Goal: Check status: Check status

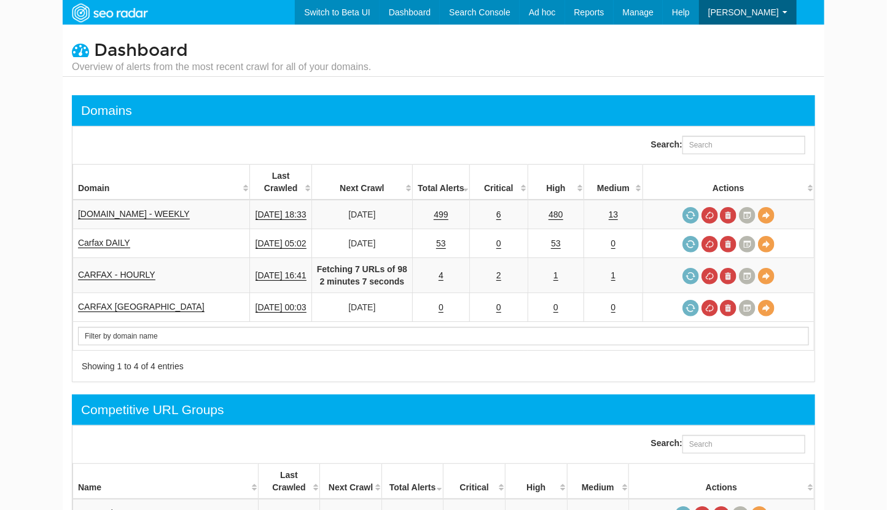
scroll to position [49, 0]
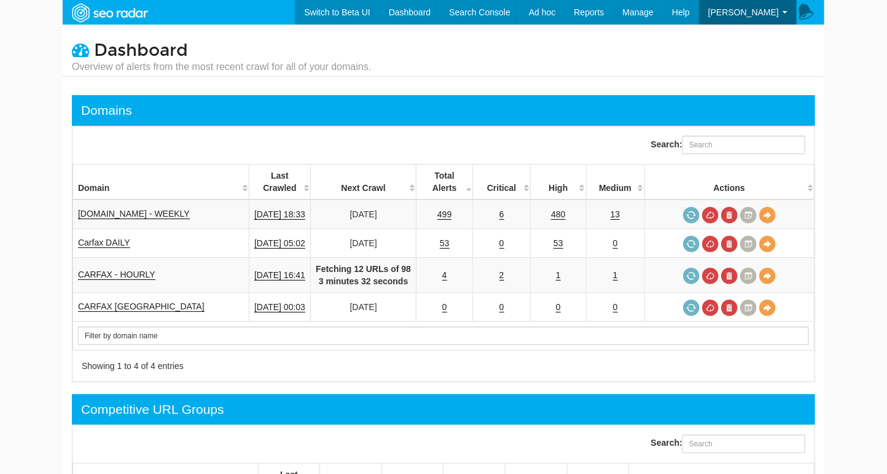
scroll to position [49, 0]
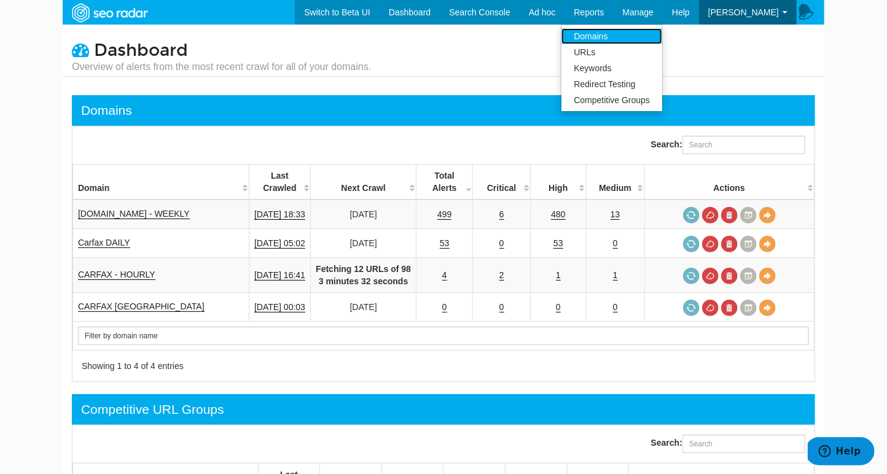
click at [624, 37] on link "Domains" at bounding box center [612, 36] width 101 height 16
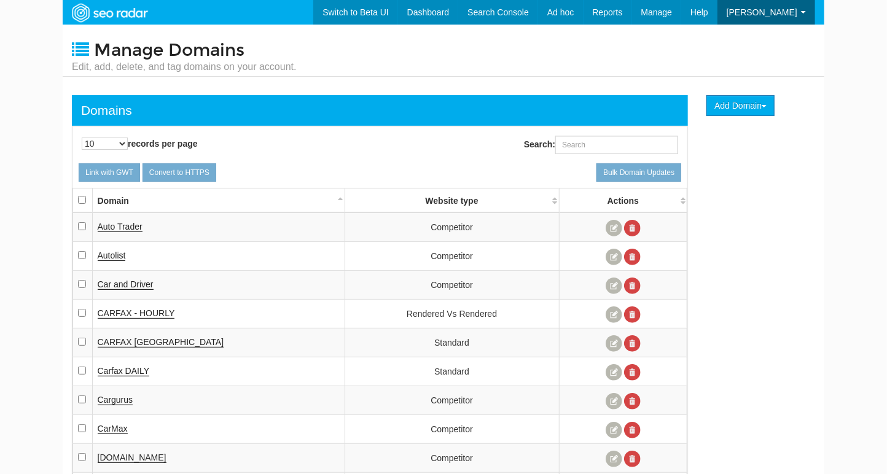
scroll to position [49, 0]
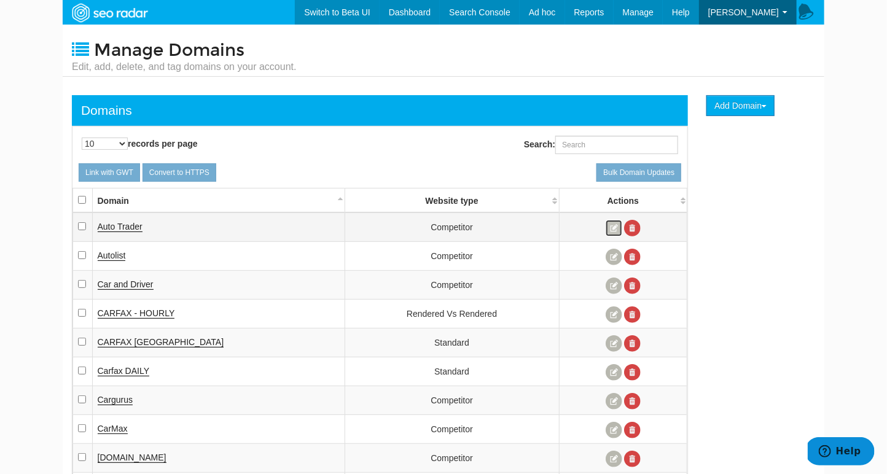
click at [611, 226] on link at bounding box center [614, 228] width 17 height 17
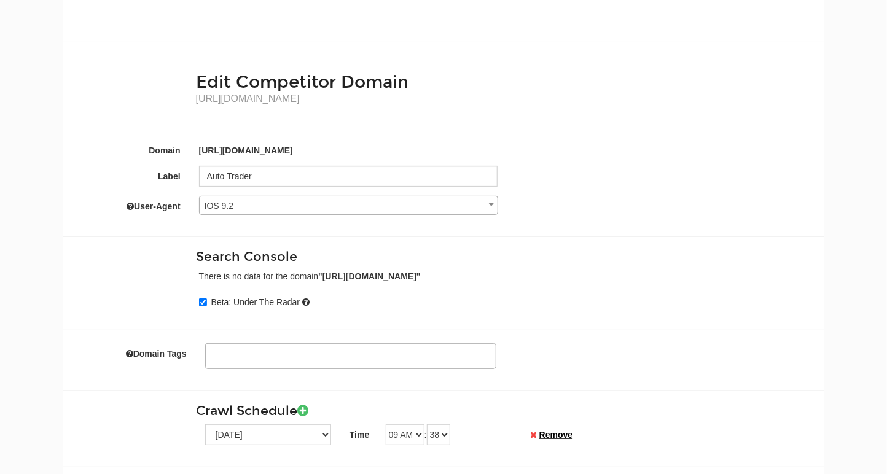
scroll to position [36, 0]
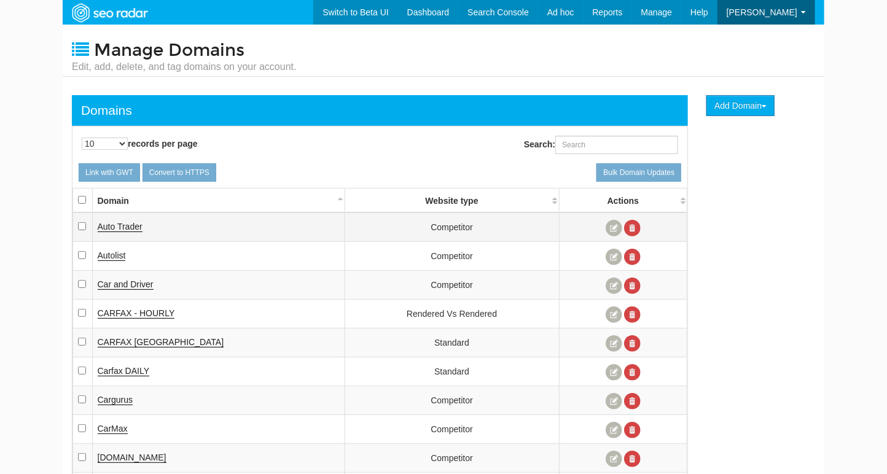
scroll to position [49, 0]
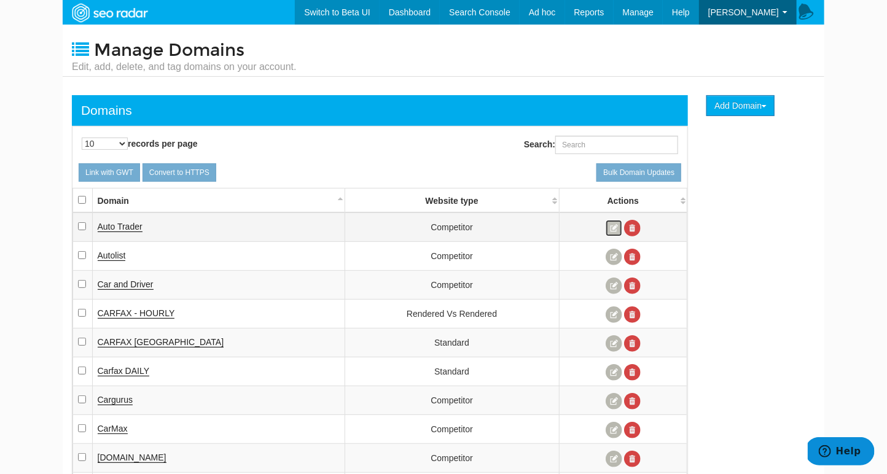
click at [615, 228] on link at bounding box center [614, 228] width 17 height 17
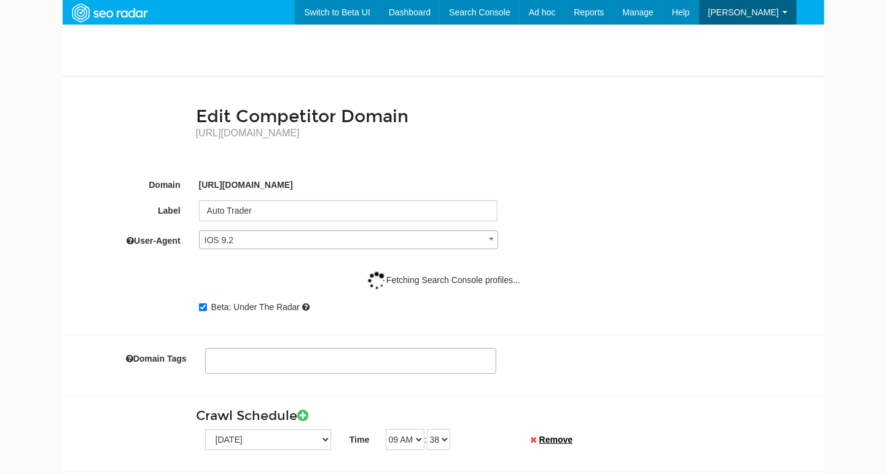
scroll to position [49, 0]
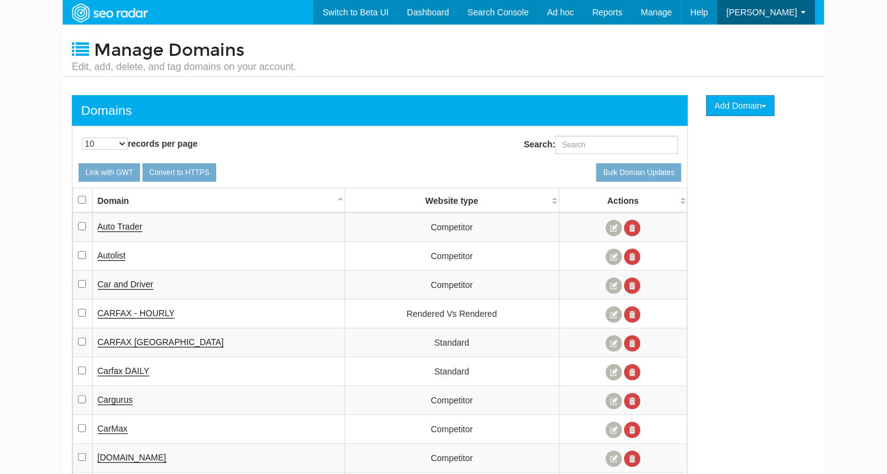
scroll to position [49, 0]
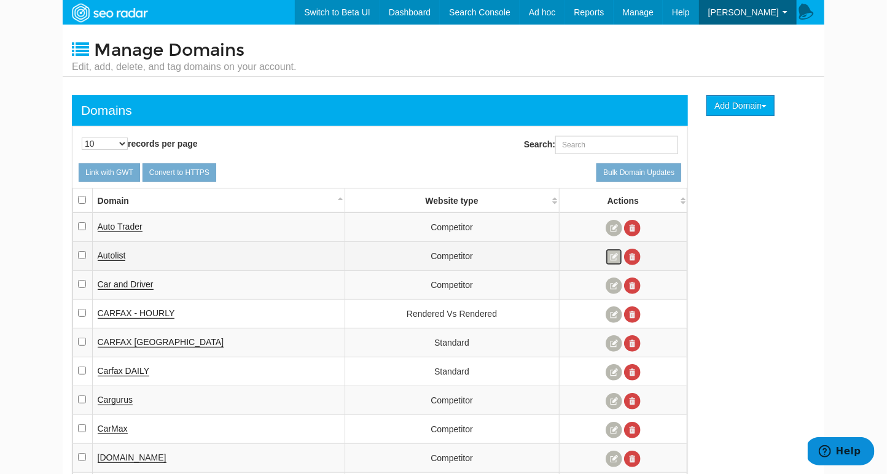
click at [614, 254] on link at bounding box center [614, 257] width 17 height 17
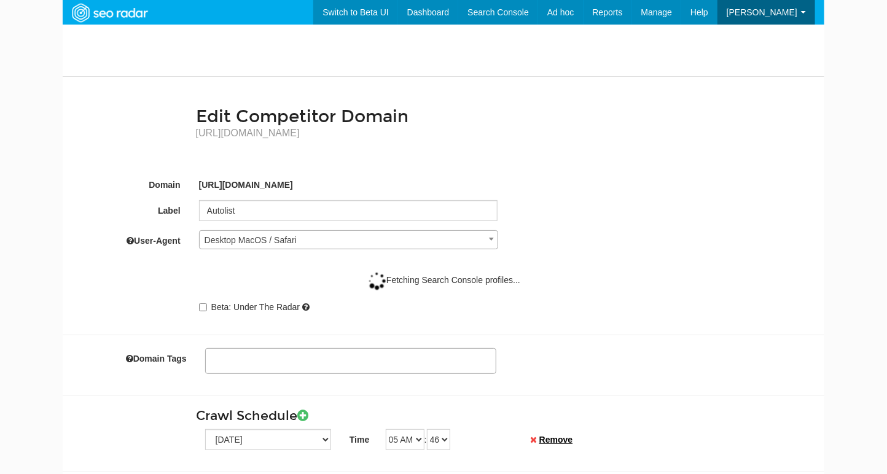
scroll to position [49, 0]
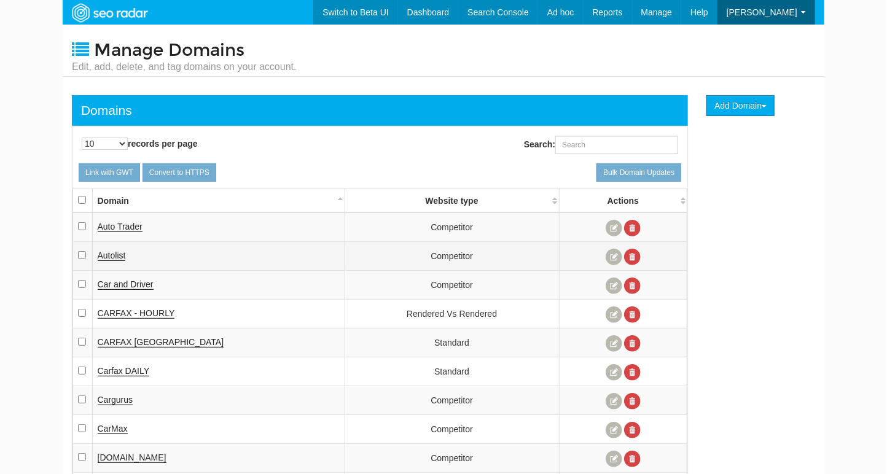
scroll to position [49, 0]
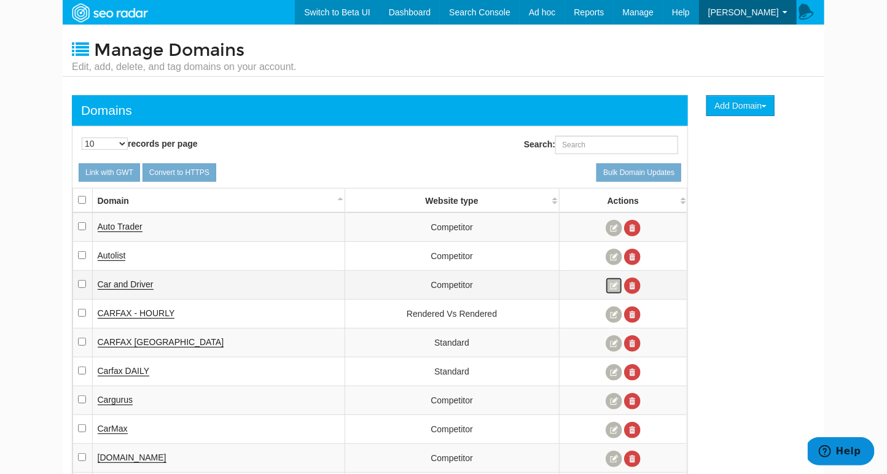
click at [614, 281] on link at bounding box center [614, 286] width 17 height 17
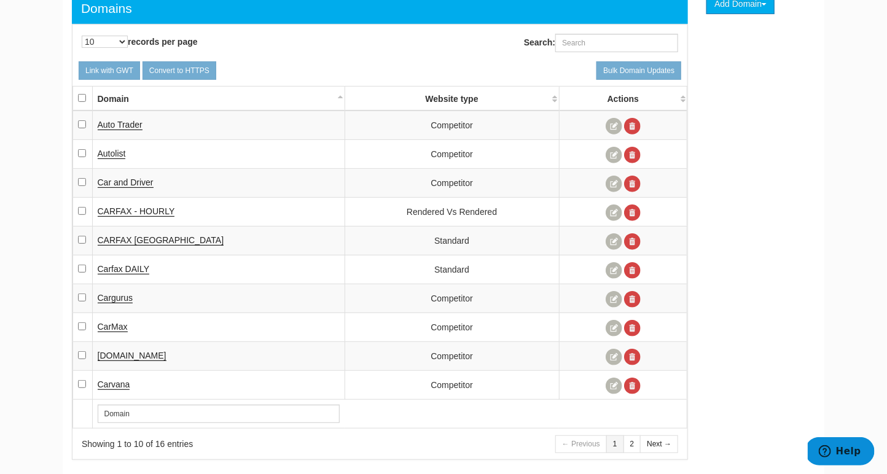
scroll to position [135, 0]
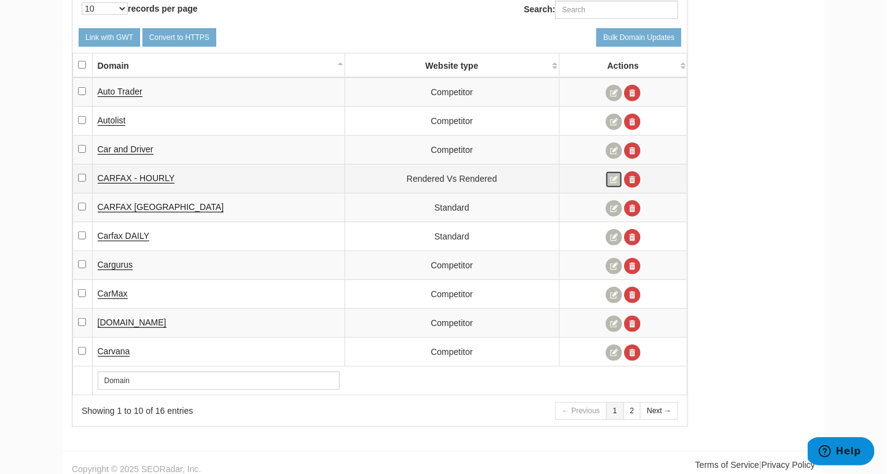
click at [611, 173] on link at bounding box center [614, 179] width 17 height 17
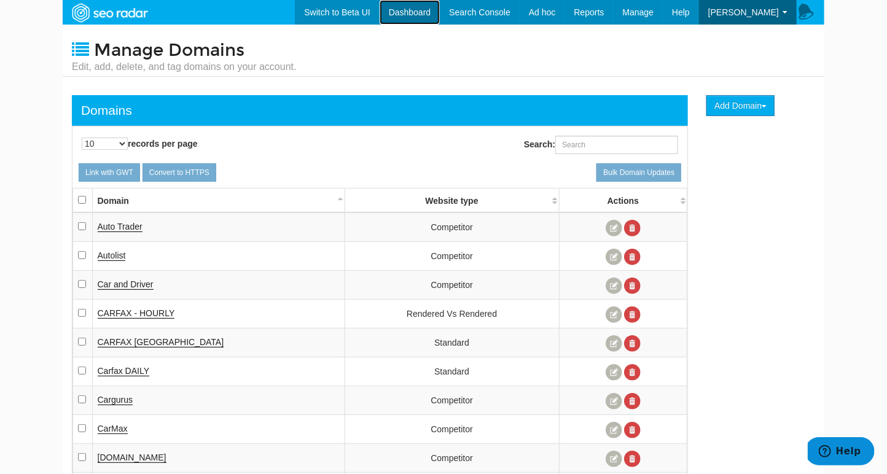
click at [419, 14] on link "Dashboard" at bounding box center [410, 12] width 61 height 25
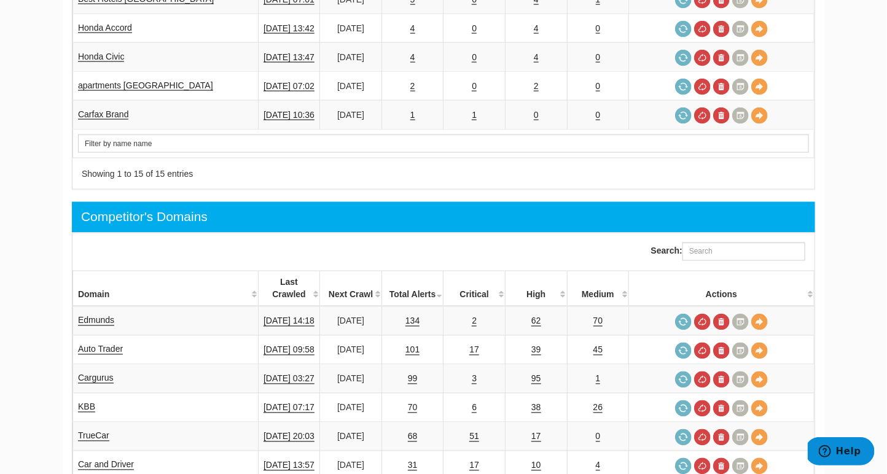
scroll to position [814, 0]
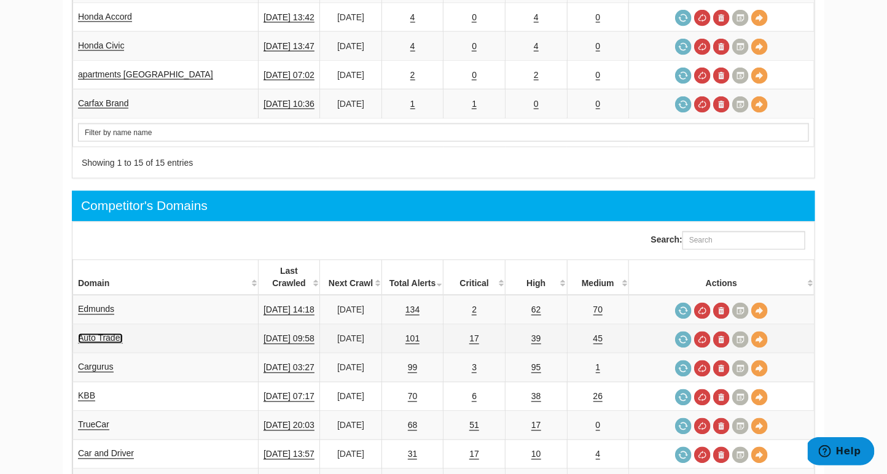
click at [104, 334] on link "Auto Trader" at bounding box center [100, 339] width 45 height 10
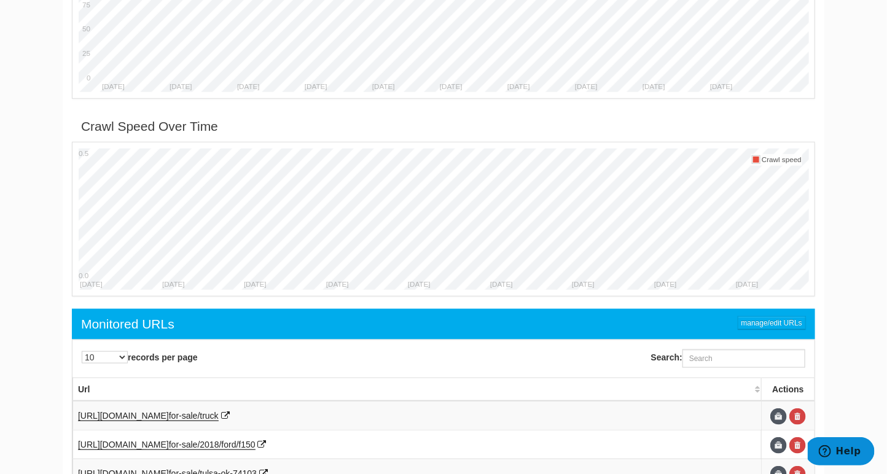
scroll to position [54, 0]
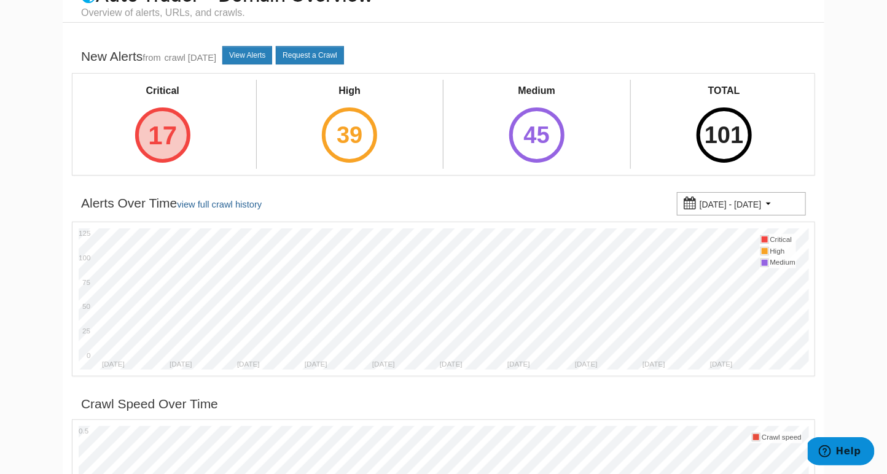
click at [171, 136] on div "17" at bounding box center [162, 135] width 55 height 55
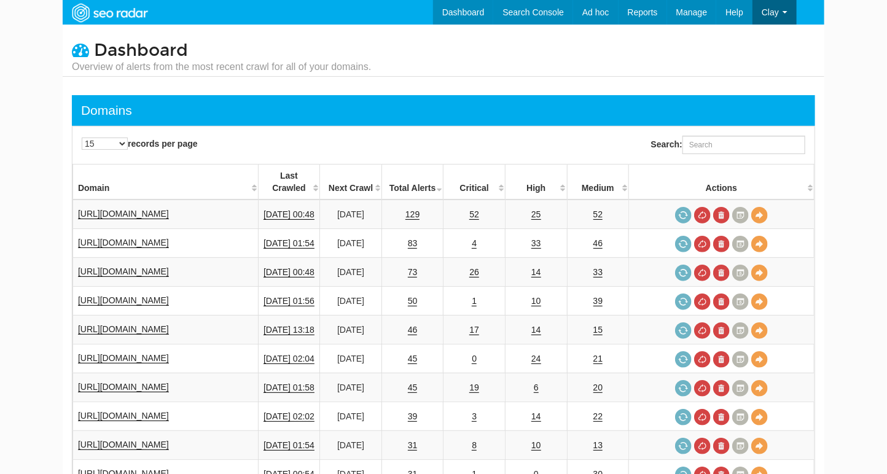
scroll to position [49, 0]
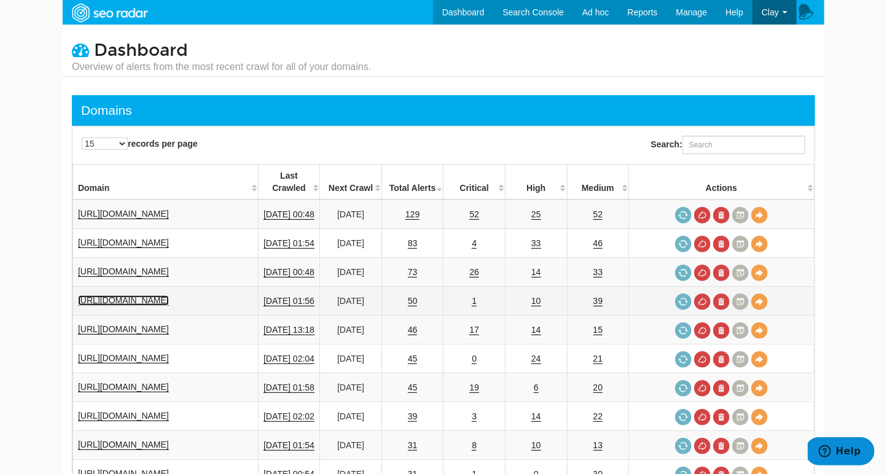
click at [169, 296] on link "https://www.homedepot.com/" at bounding box center [123, 301] width 91 height 10
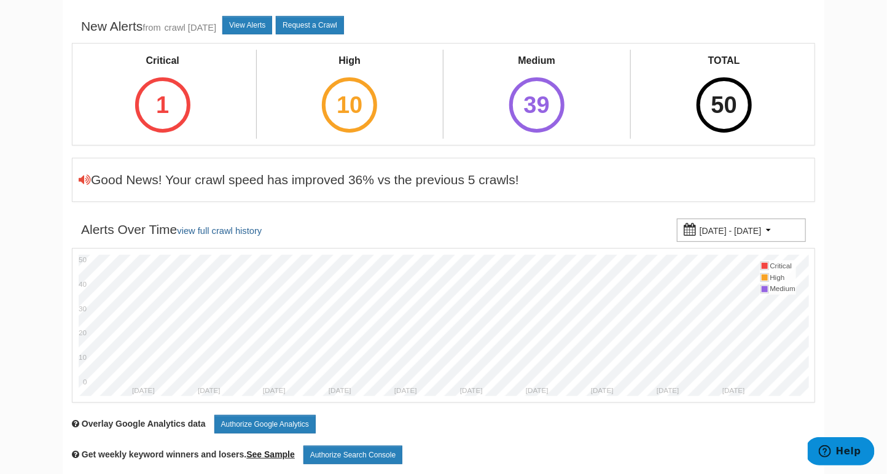
scroll to position [39, 0]
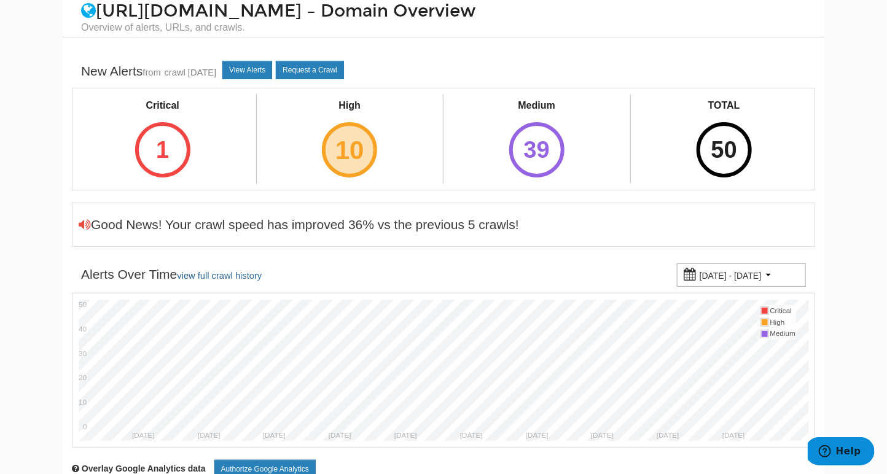
click at [346, 157] on div "10" at bounding box center [349, 149] width 55 height 55
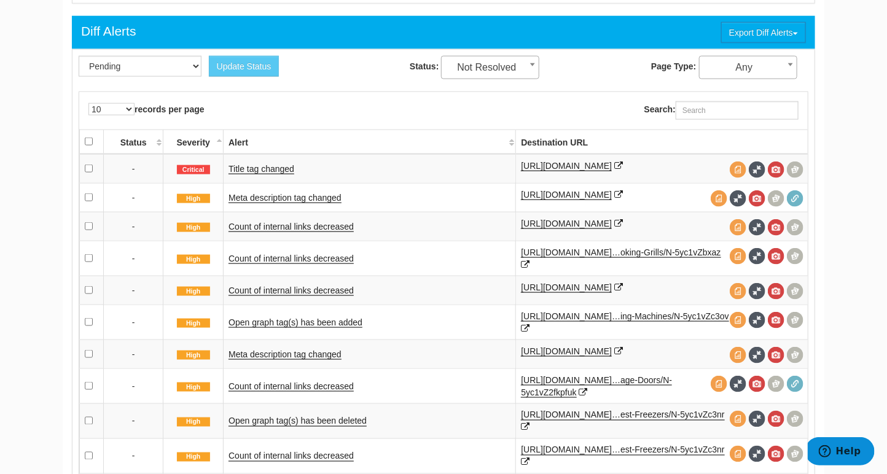
scroll to position [611, 0]
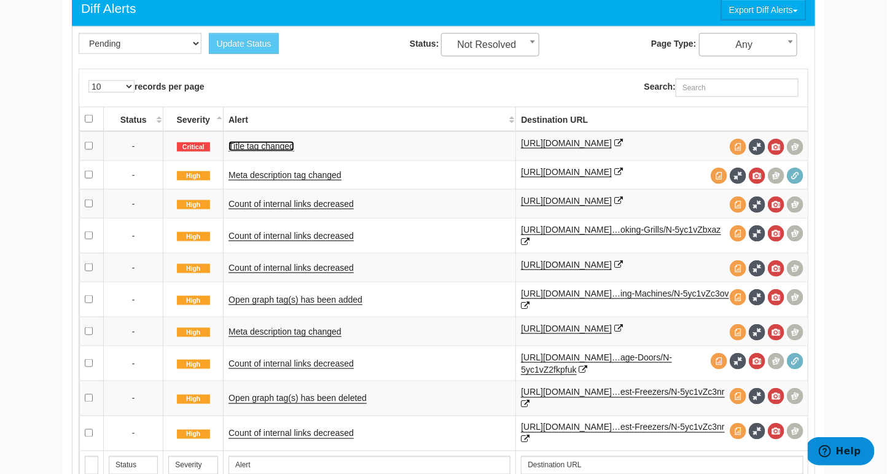
click at [270, 151] on link "Title tag changed" at bounding box center [262, 146] width 66 height 10
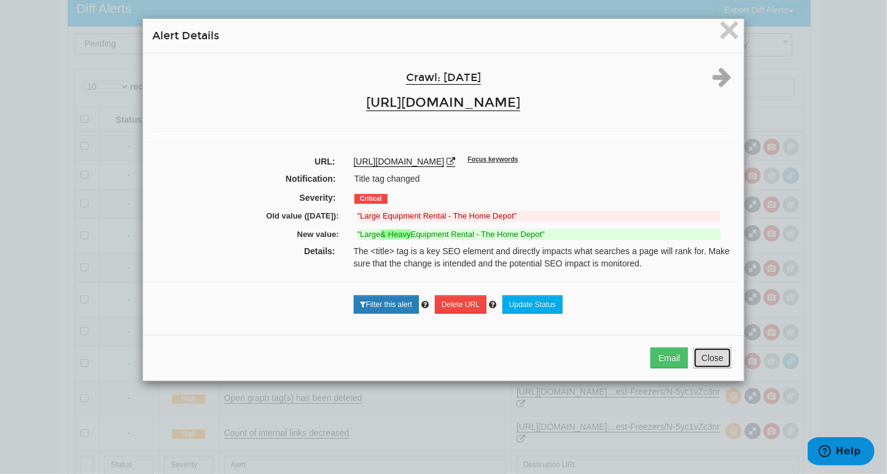
click at [721, 352] on button "Close" at bounding box center [713, 358] width 38 height 21
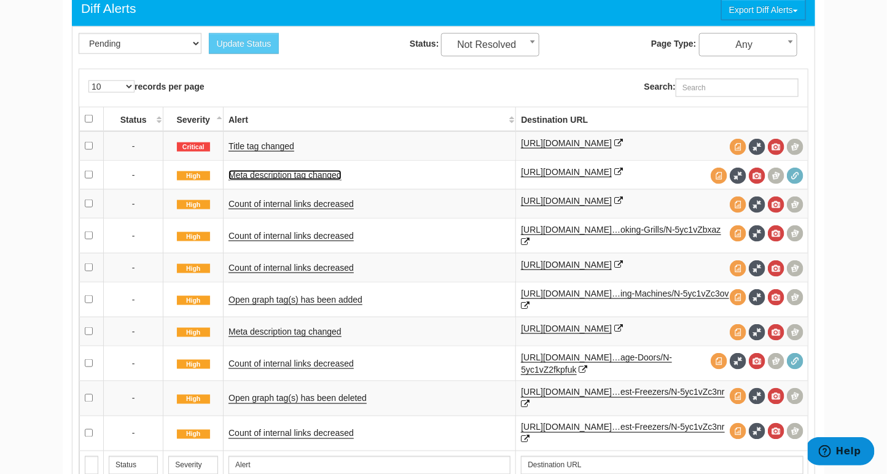
click at [326, 178] on link "Meta description tag changed" at bounding box center [285, 175] width 113 height 10
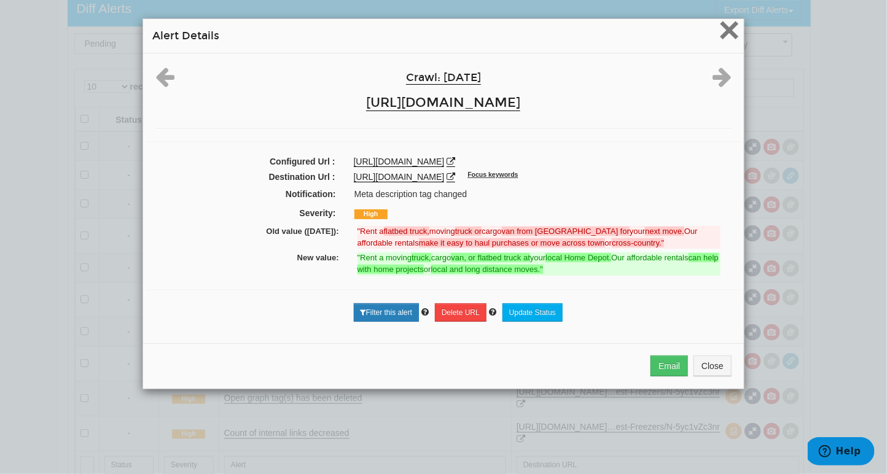
click at [728, 35] on span "×" at bounding box center [730, 29] width 22 height 41
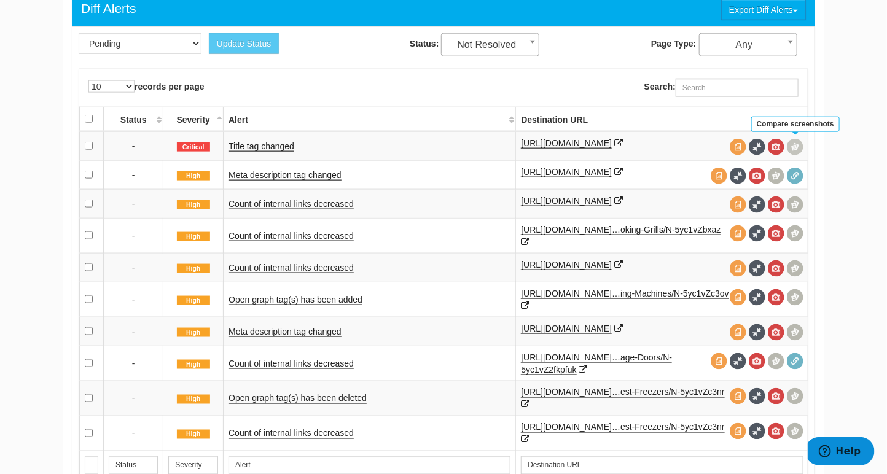
click at [796, 144] on span at bounding box center [795, 147] width 17 height 17
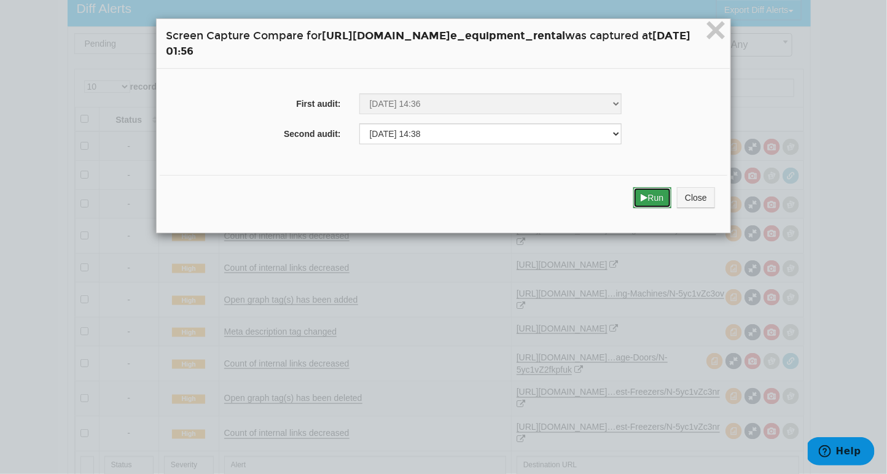
click at [648, 194] on icon "submit" at bounding box center [644, 198] width 7 height 9
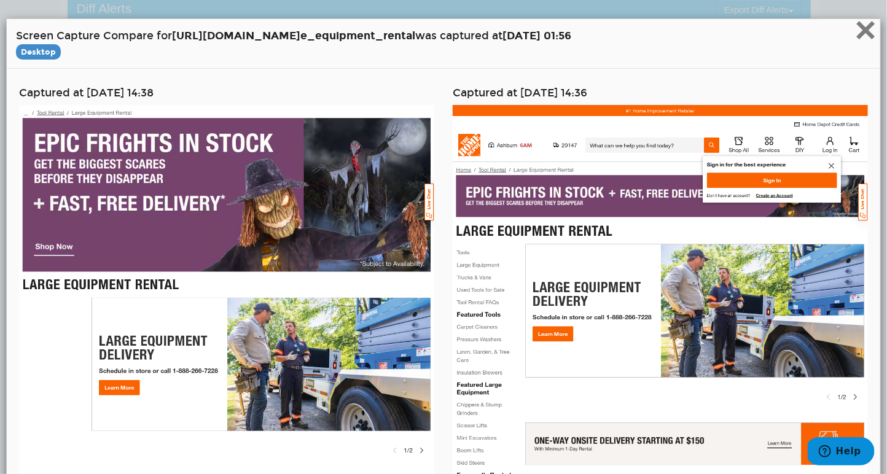
click at [865, 39] on span "×" at bounding box center [866, 29] width 22 height 41
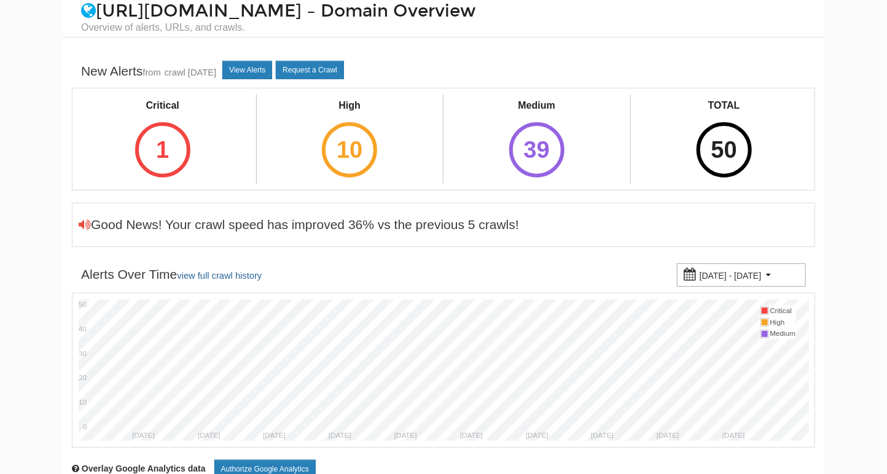
scroll to position [49, 0]
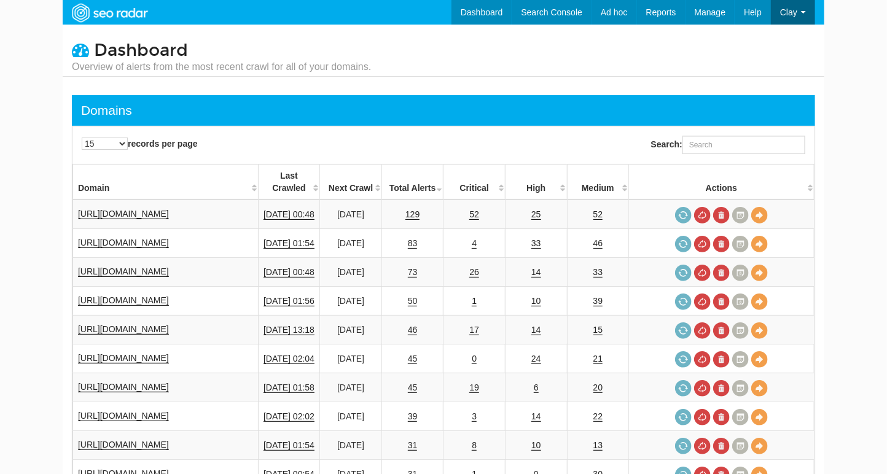
scroll to position [49, 0]
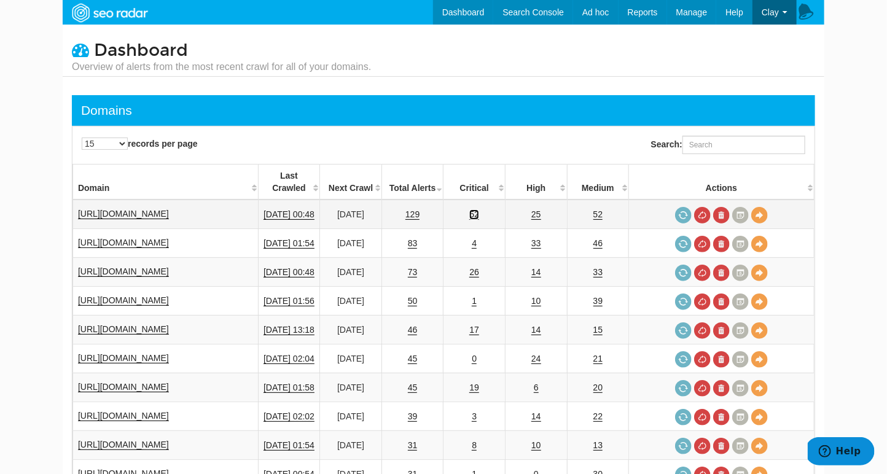
click at [479, 210] on link "52" at bounding box center [474, 215] width 10 height 10
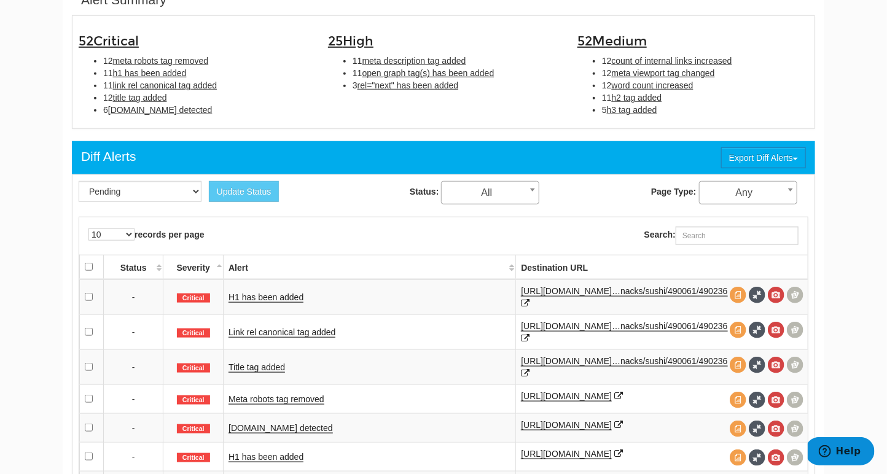
scroll to position [420, 0]
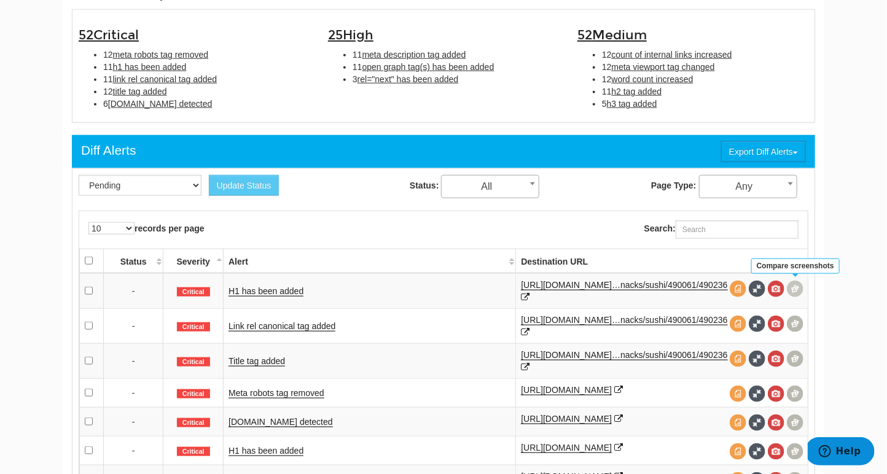
click at [798, 281] on span at bounding box center [795, 289] width 17 height 17
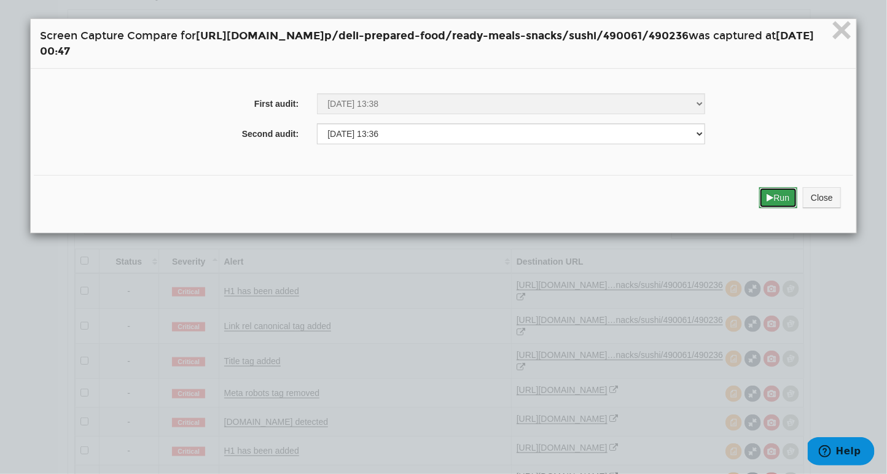
click at [774, 197] on icon "submit" at bounding box center [770, 198] width 7 height 9
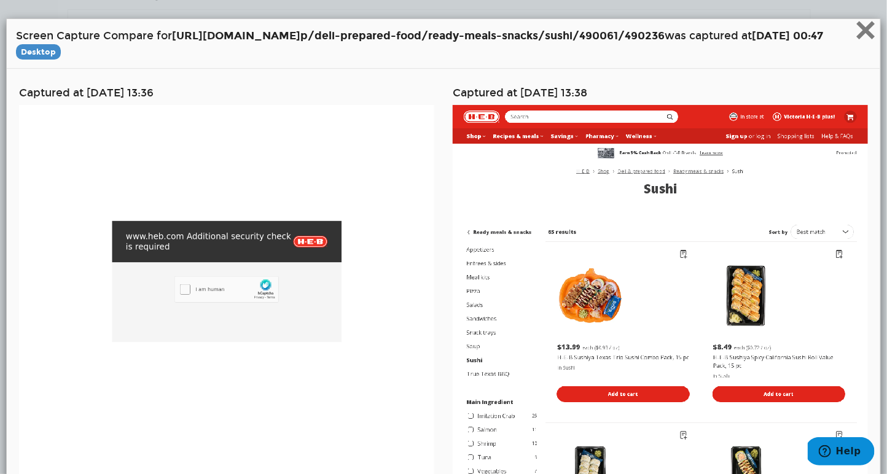
click at [863, 33] on span "×" at bounding box center [866, 29] width 22 height 41
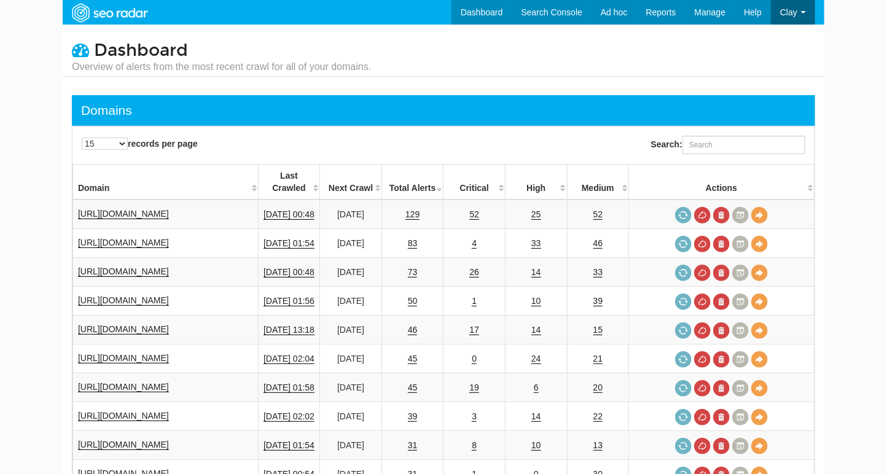
scroll to position [49, 0]
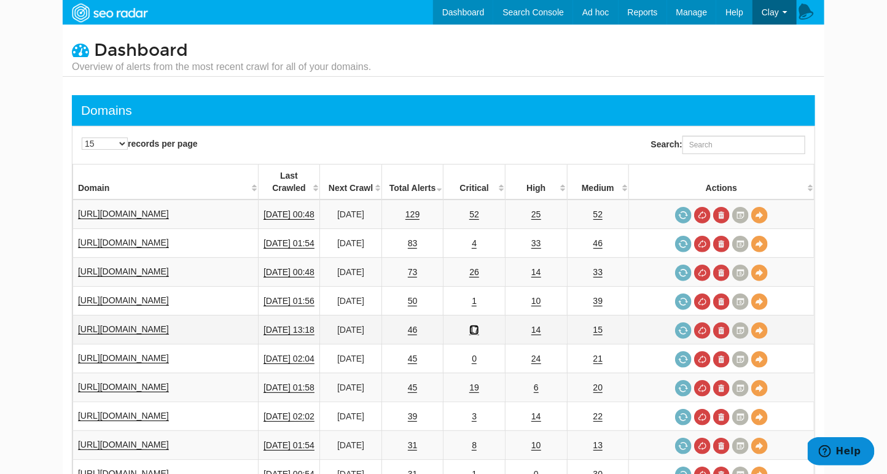
click at [479, 325] on link "17" at bounding box center [474, 330] width 10 height 10
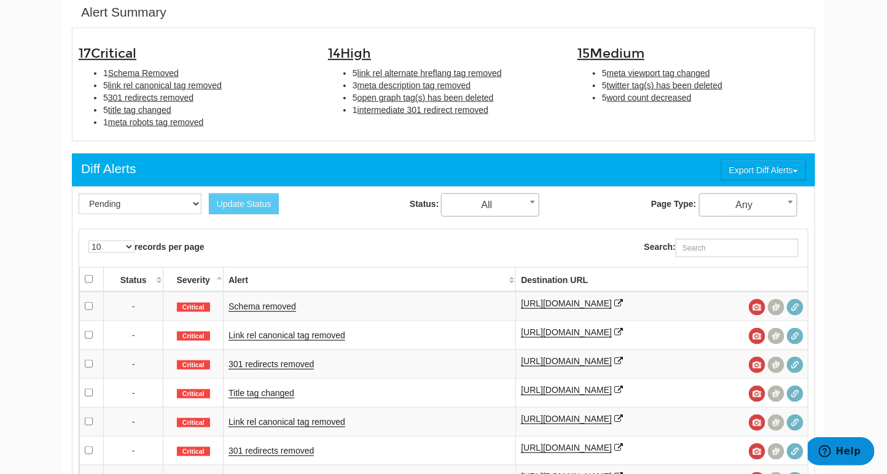
scroll to position [428, 0]
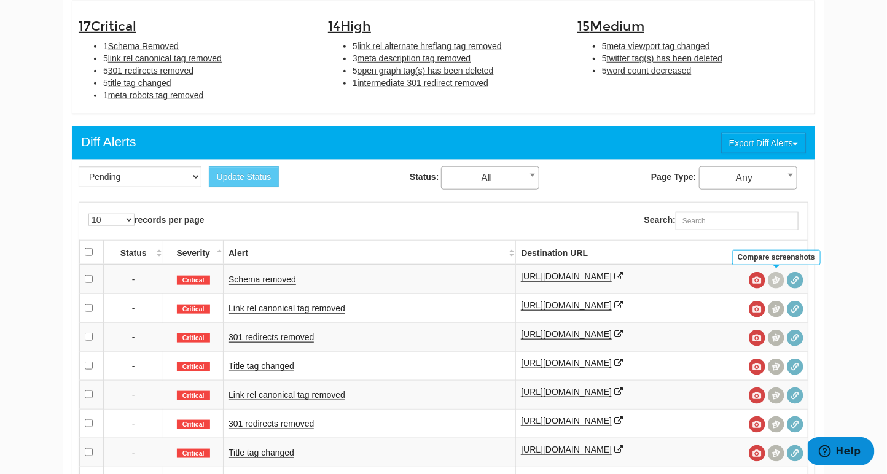
click at [777, 279] on span at bounding box center [776, 280] width 17 height 17
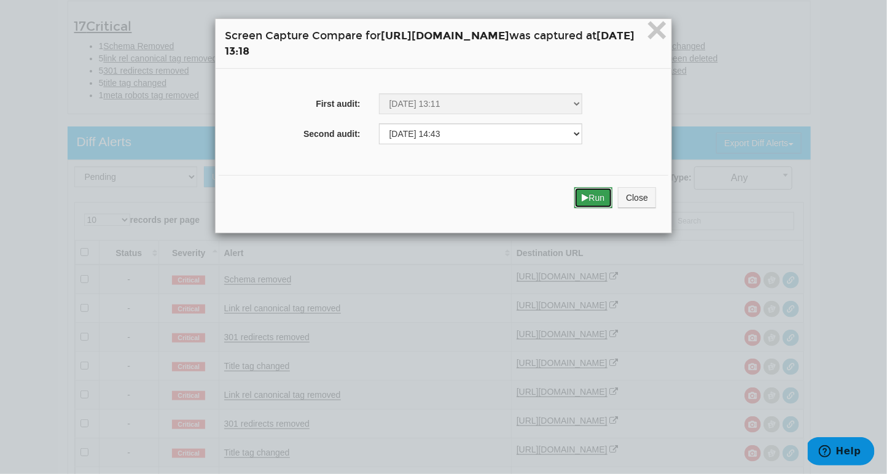
click at [590, 199] on button "Run" at bounding box center [593, 197] width 39 height 21
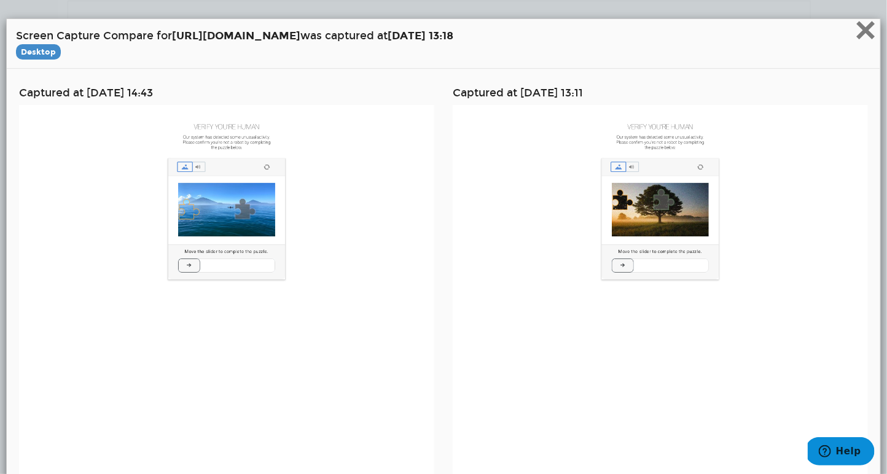
click at [871, 38] on span "×" at bounding box center [866, 29] width 22 height 41
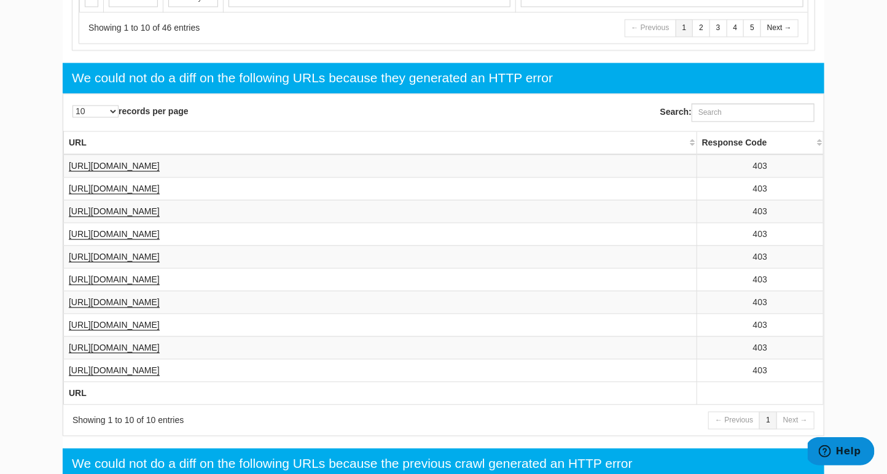
scroll to position [1000, 0]
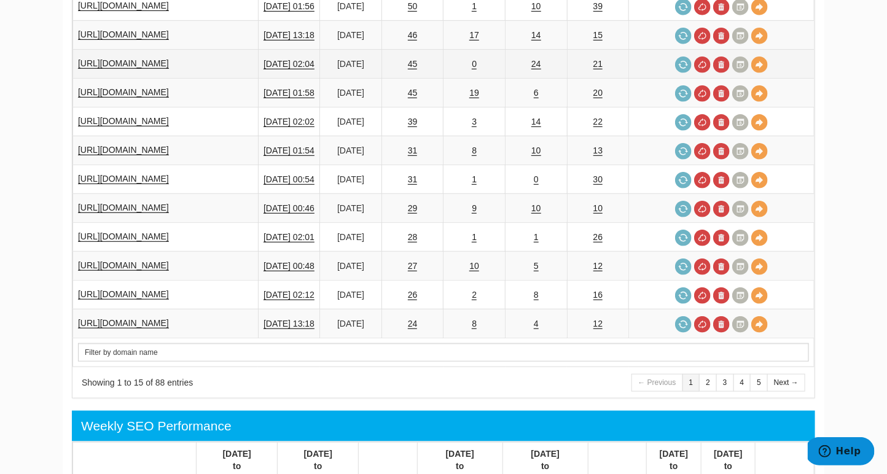
scroll to position [296, 0]
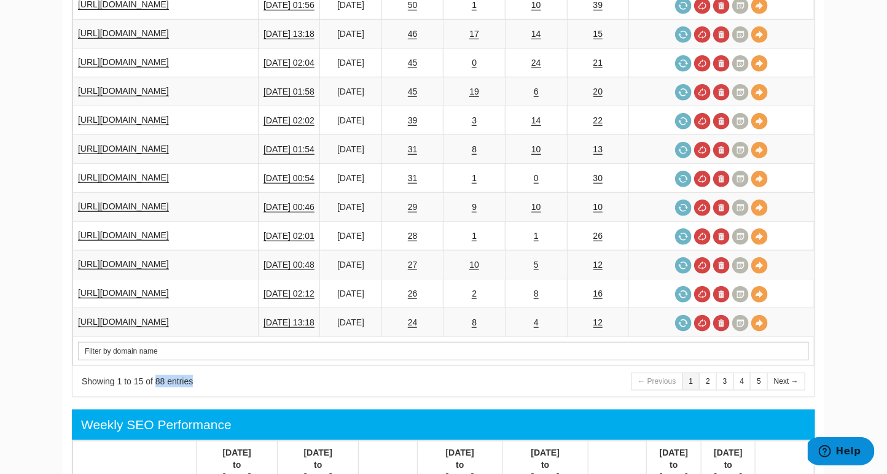
drag, startPoint x: 157, startPoint y: 361, endPoint x: 210, endPoint y: 360, distance: 52.8
click at [211, 375] on div "Showing 1 to 15 of 88 entries" at bounding box center [255, 381] width 347 height 12
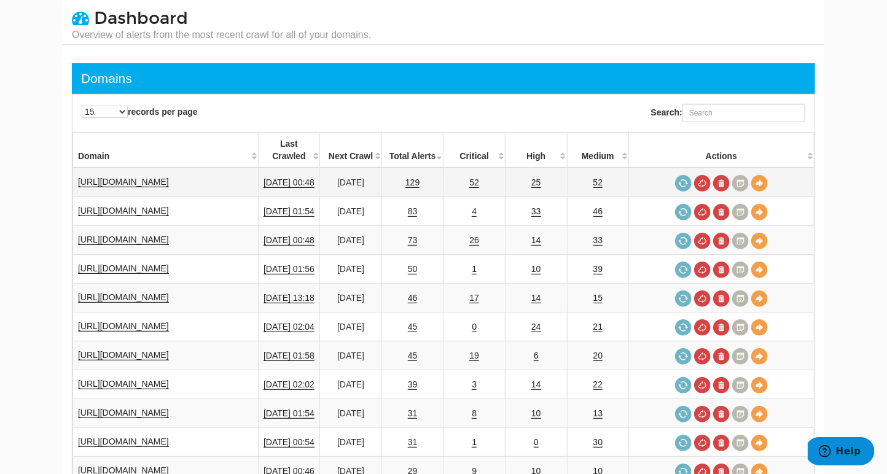
scroll to position [0, 0]
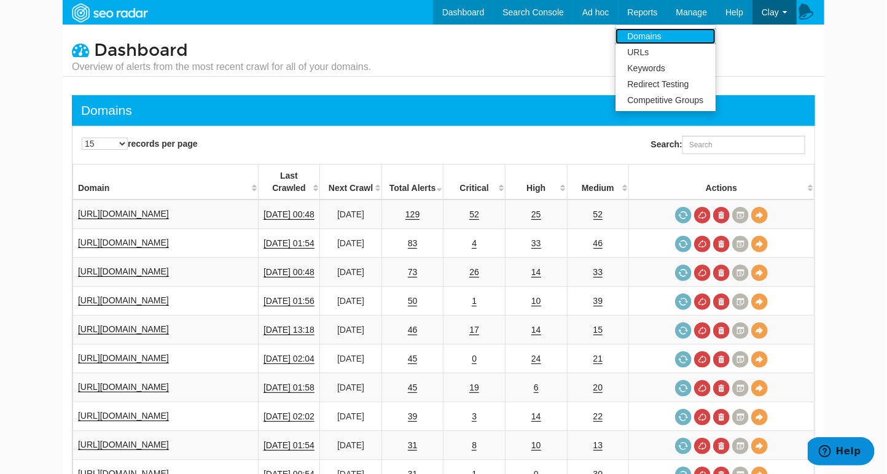
click at [673, 29] on link "Domains" at bounding box center [666, 36] width 101 height 16
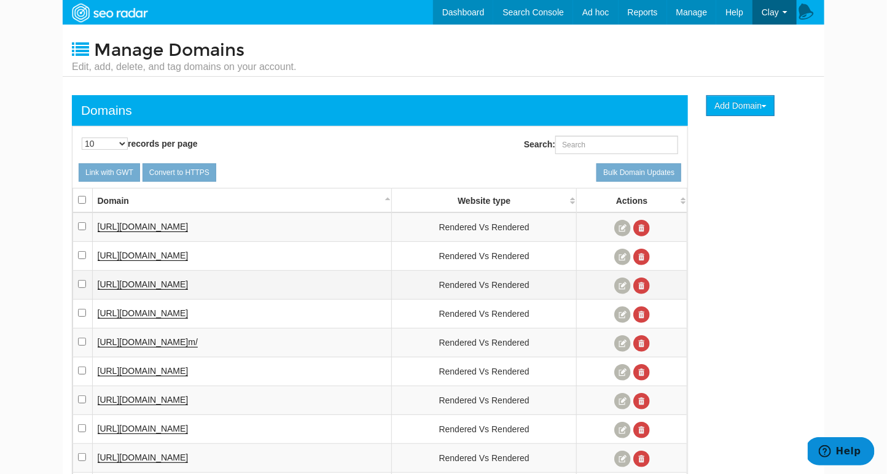
scroll to position [135, 0]
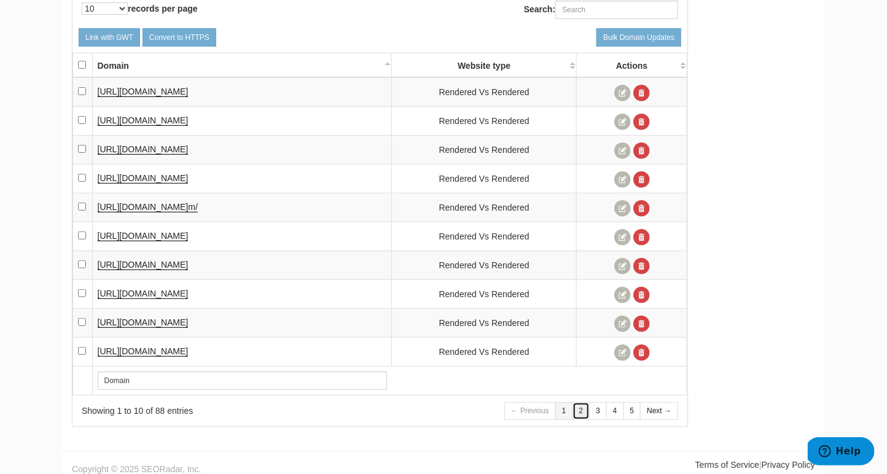
click at [586, 402] on link "2" at bounding box center [582, 411] width 18 height 18
click at [602, 404] on link "3" at bounding box center [598, 411] width 18 height 18
click at [619, 407] on link "4" at bounding box center [615, 411] width 18 height 18
click at [629, 407] on link "6" at bounding box center [633, 411] width 18 height 18
click at [616, 407] on link "7" at bounding box center [615, 411] width 18 height 18
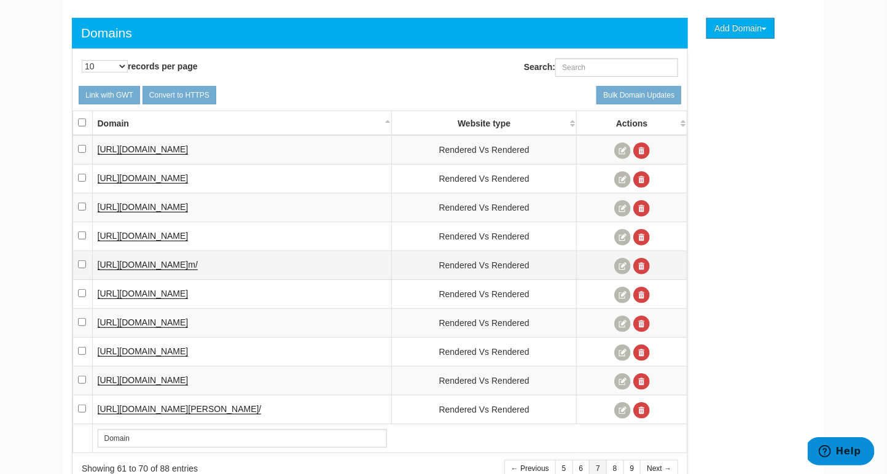
scroll to position [0, 0]
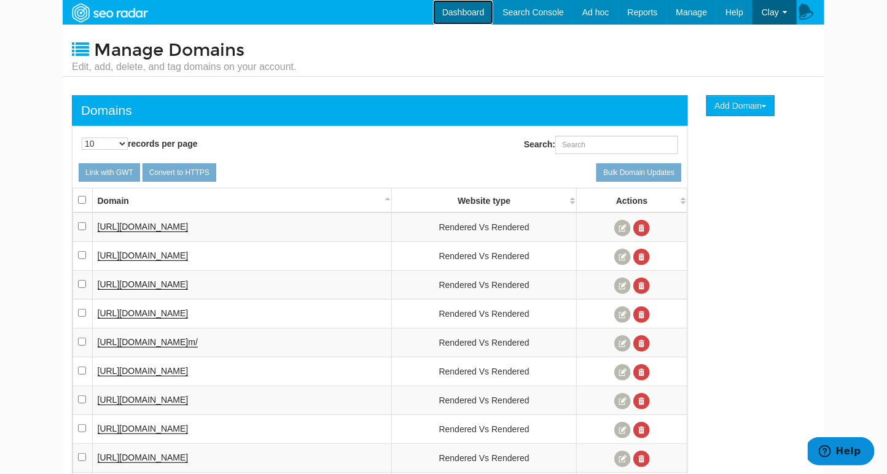
click at [468, 13] on link "Dashboard" at bounding box center [463, 12] width 61 height 25
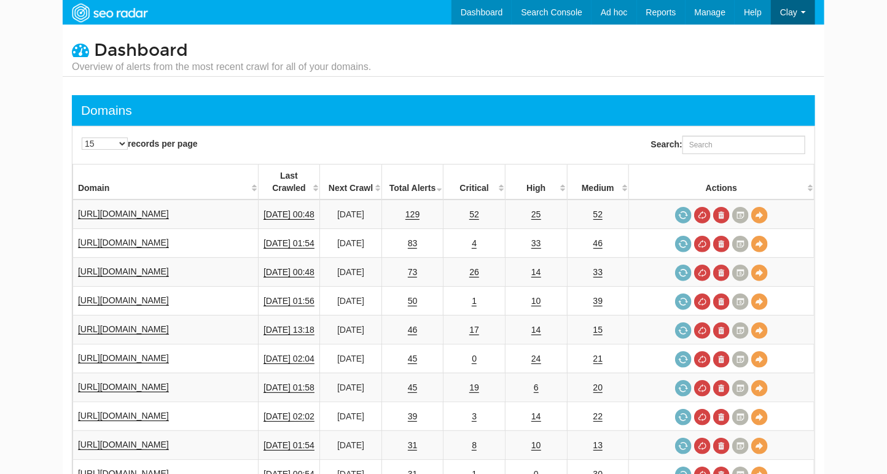
scroll to position [49, 0]
